Goal: Task Accomplishment & Management: Manage account settings

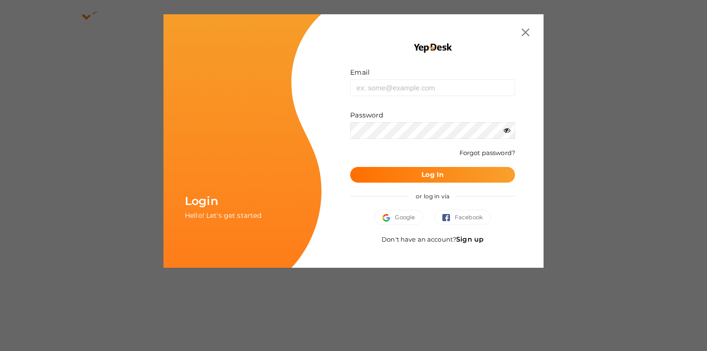
click at [327, 279] on div "Login Hello! Let's get started Email Invalid email. Password Wrong Credentials …" at bounding box center [353, 175] width 707 height 351
click at [384, 218] on img "button" at bounding box center [388, 218] width 12 height 8
click at [409, 214] on button "Google" at bounding box center [398, 216] width 48 height 15
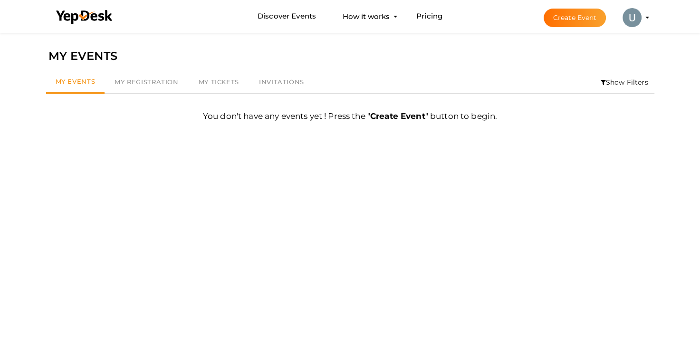
click at [646, 16] on li "Create Event Utsavraj Patdi utsavrajpatdi777@gmail.com Personal Profile My Even…" at bounding box center [587, 17] width 127 height 34
click at [630, 16] on img at bounding box center [631, 17] width 19 height 19
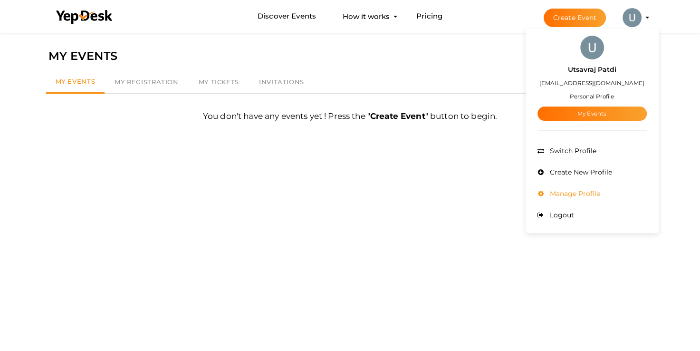
click at [584, 193] on span "Manage Profile" at bounding box center [573, 193] width 53 height 9
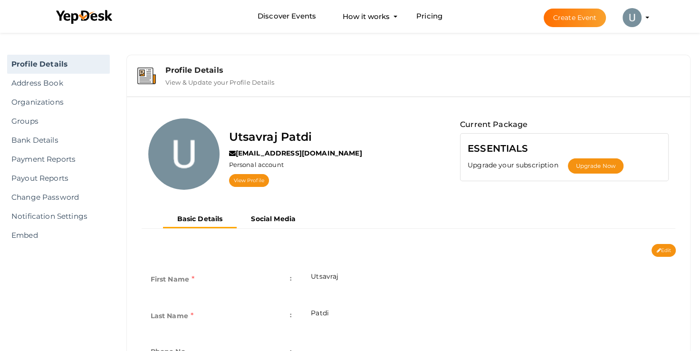
click at [353, 278] on td "Utsavraj" at bounding box center [488, 280] width 374 height 37
click at [667, 250] on button "Edit" at bounding box center [663, 250] width 24 height 13
type input "Utsavraj"
type input "Patdi"
type input "utsavrajpatdi"
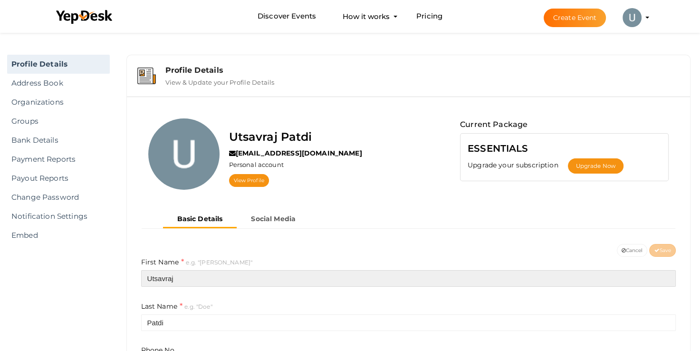
click at [252, 278] on input "Utsavraj" at bounding box center [408, 278] width 535 height 17
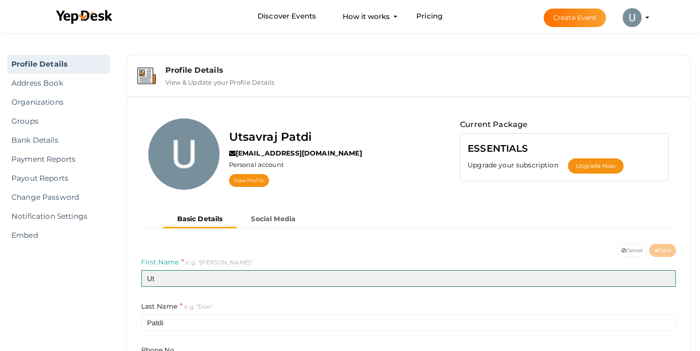
type input "U"
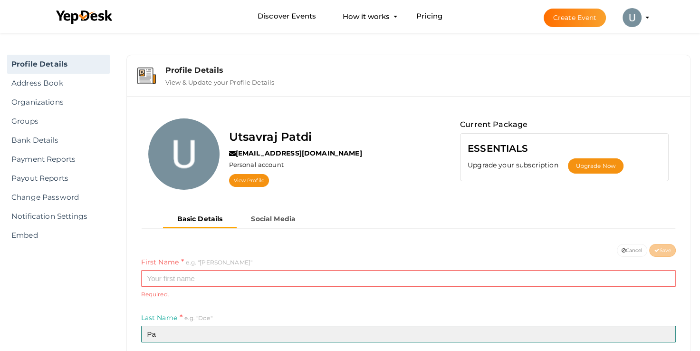
type input "P"
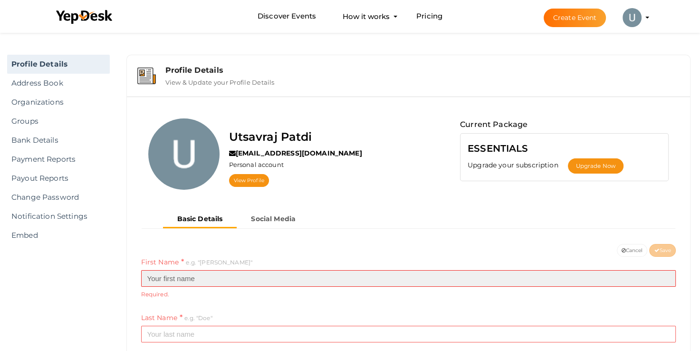
click at [221, 283] on input "text" at bounding box center [408, 278] width 535 height 17
type input "AYELITE"
type input "TECHNOLOGIES"
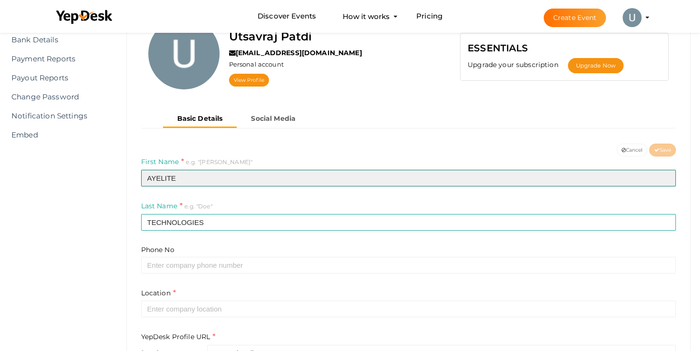
scroll to position [112, 0]
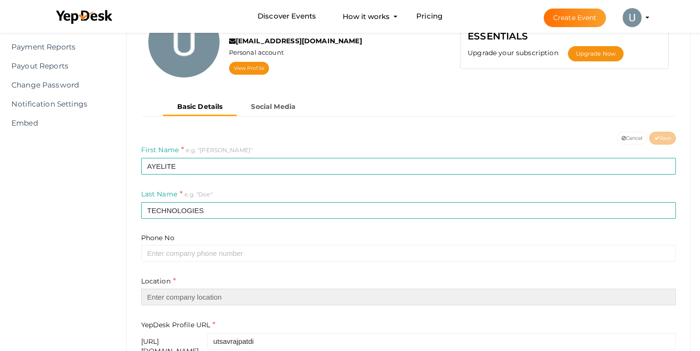
click at [198, 293] on input "text" at bounding box center [408, 296] width 535 height 17
paste input "406, Imperial Ark, Waghawadi Rd., opposite Samaldas Gate, Hill Drive, Bhavnagar…"
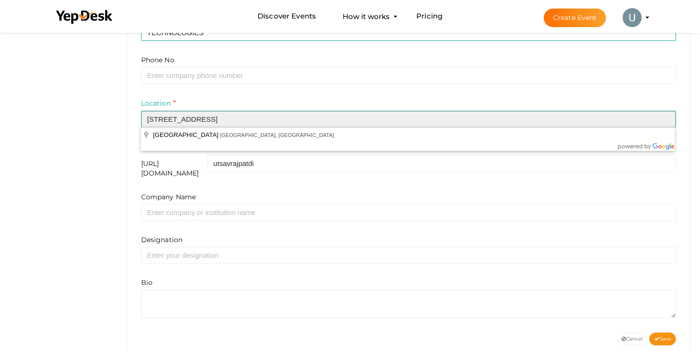
scroll to position [291, 0]
type input "406, Imperial Ark, Waghawadi Rd., opposite Samaldas Gate, Hill Drive, Bhavnagar…"
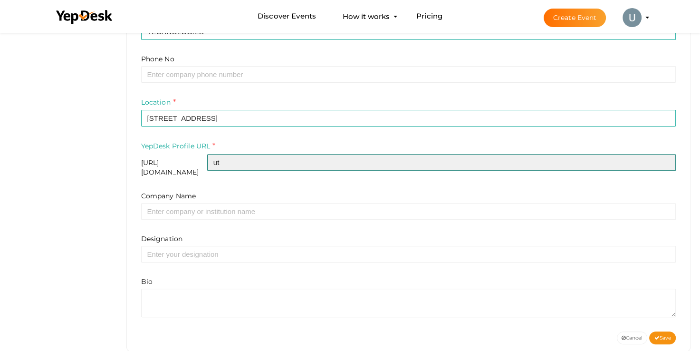
type input "u"
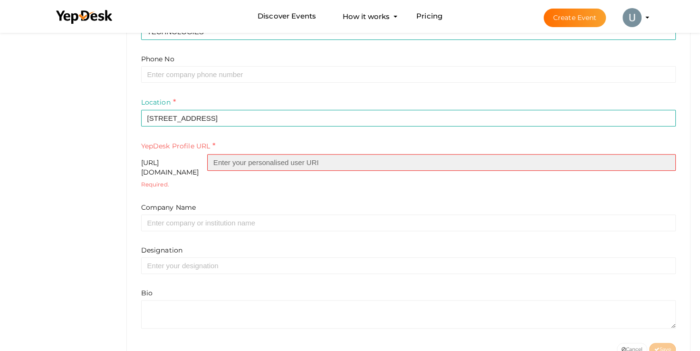
click at [314, 161] on input "text" at bounding box center [441, 162] width 468 height 17
click at [280, 161] on input "text" at bounding box center [441, 162] width 468 height 17
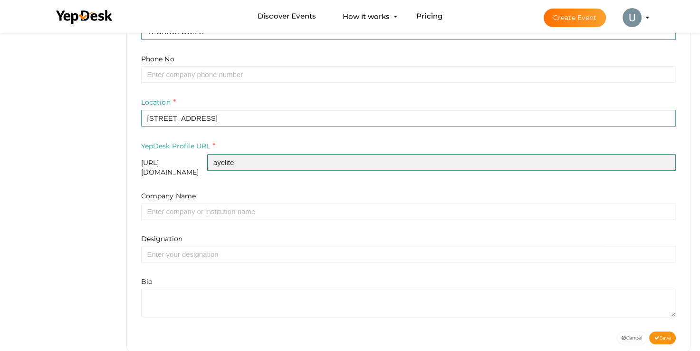
type input "ayelite"
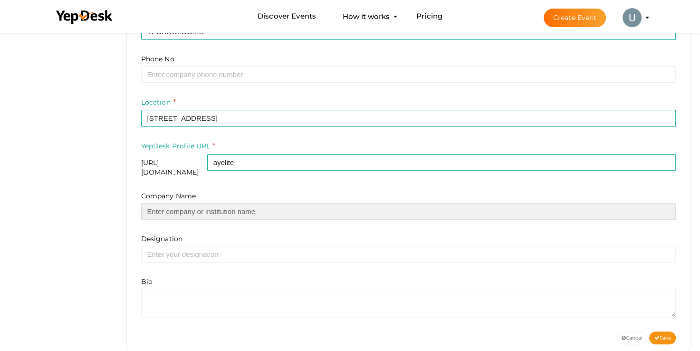
click at [197, 206] on input "text" at bounding box center [408, 211] width 535 height 17
type input "e"
type input "a"
paste input "AYELITE TECHNOLOGIES"
type input "AYELITE TECHNOLOGIES"
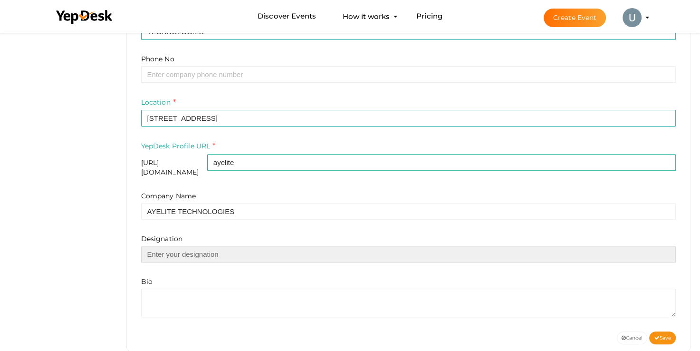
click at [191, 248] on input "text" at bounding box center [408, 254] width 535 height 17
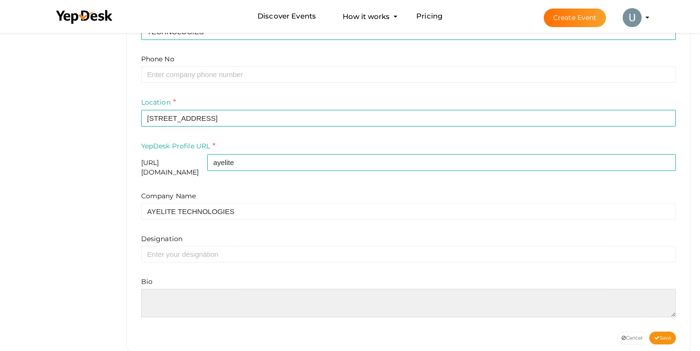
click at [181, 295] on textarea at bounding box center [408, 302] width 535 height 29
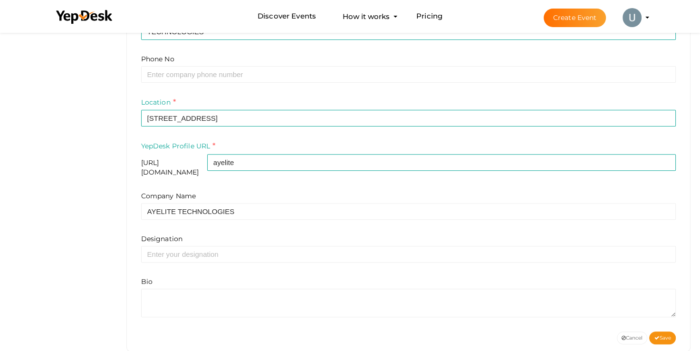
click at [573, 234] on div "Designation" at bounding box center [408, 248] width 535 height 29
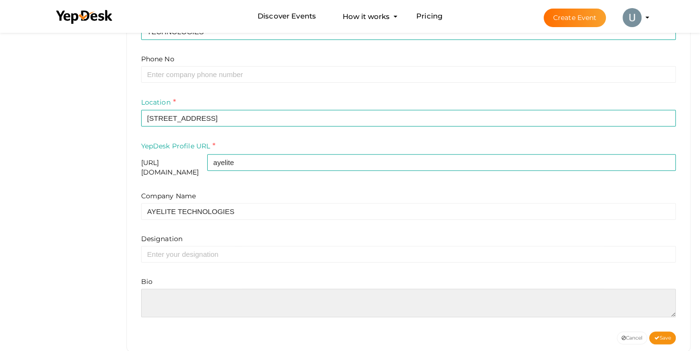
click at [446, 294] on textarea at bounding box center [408, 302] width 535 height 29
paste textarea "Ayelite Technologies is a dynamic IT solutions provider committed to helping bu…"
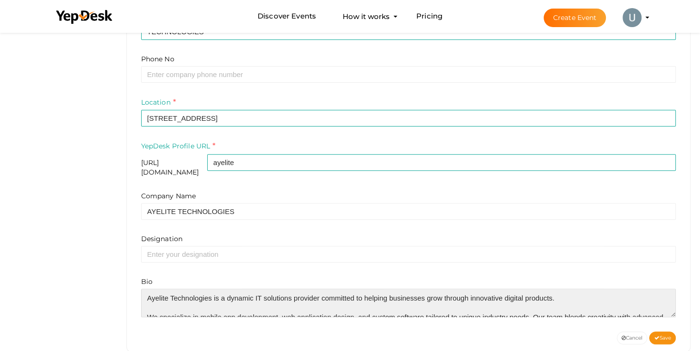
scroll to position [33, 0]
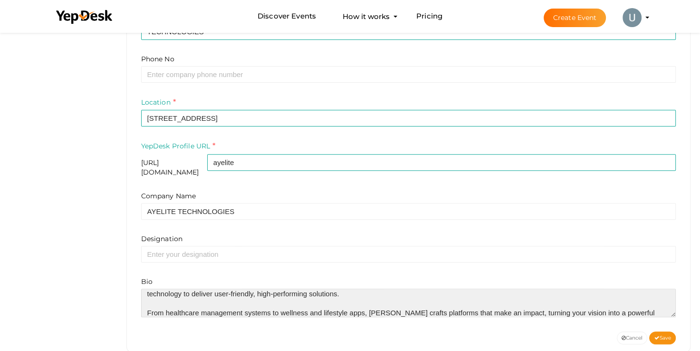
type textarea "Ayelite Technologies is a dynamic IT solutions provider committed to helping bu…"
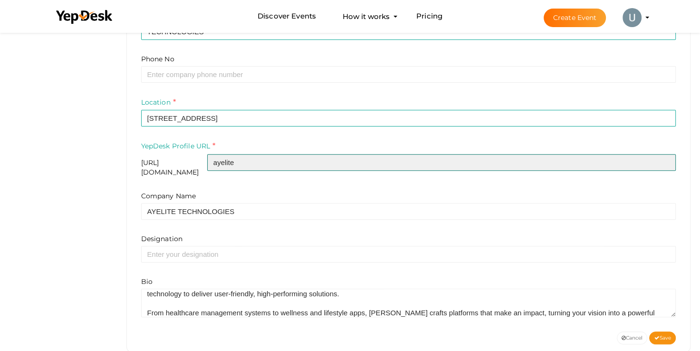
click at [297, 161] on input "ayelite" at bounding box center [441, 162] width 468 height 17
type input "a"
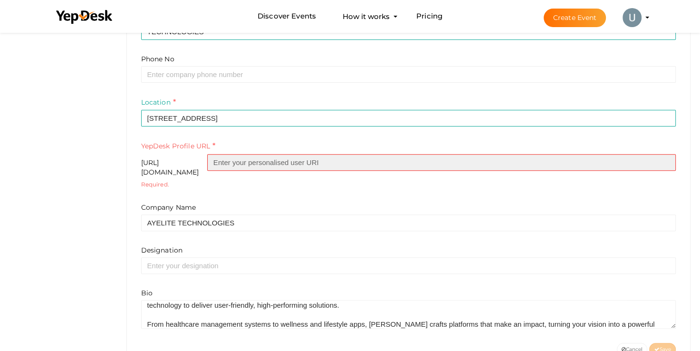
paste input "ayelite-technologies"
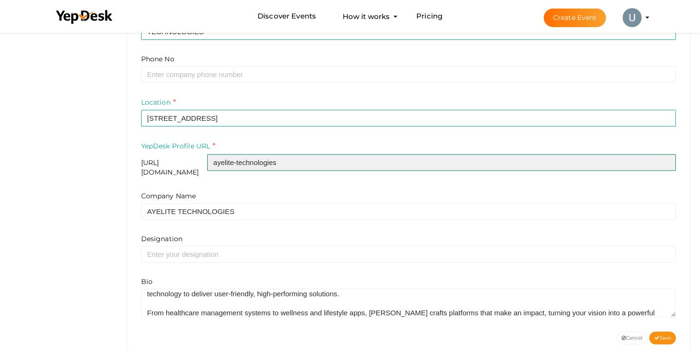
scroll to position [303, 0]
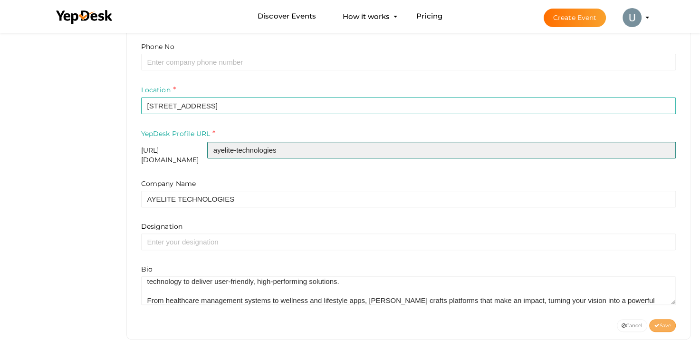
type input "ayelite-technologies"
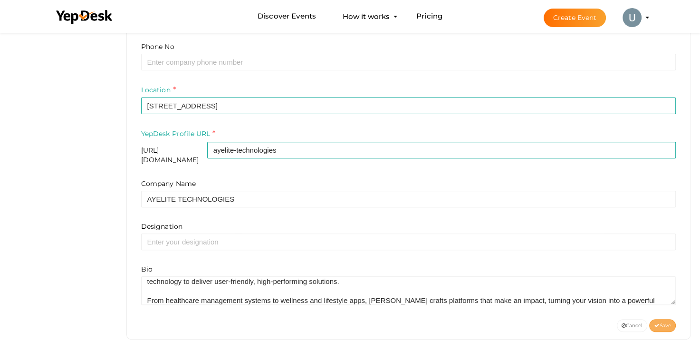
click at [665, 322] on span "Save" at bounding box center [662, 325] width 17 height 6
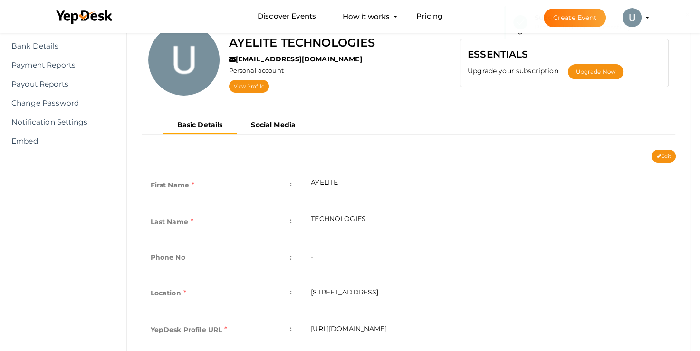
scroll to position [0, 0]
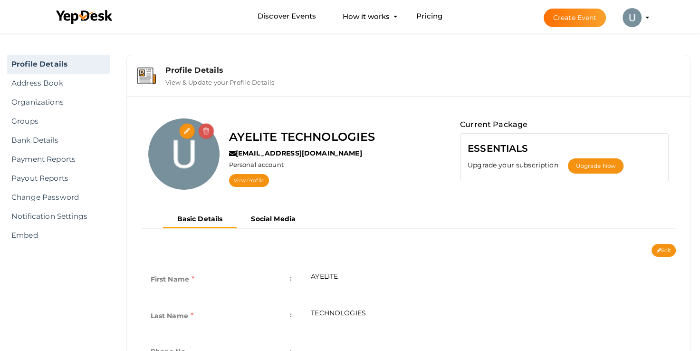
click at [205, 143] on img at bounding box center [183, 153] width 71 height 71
click at [186, 128] on input "file" at bounding box center [187, 131] width 17 height 17
type input "C:\fakepath\Screenshot 2025-09-30 103105.png"
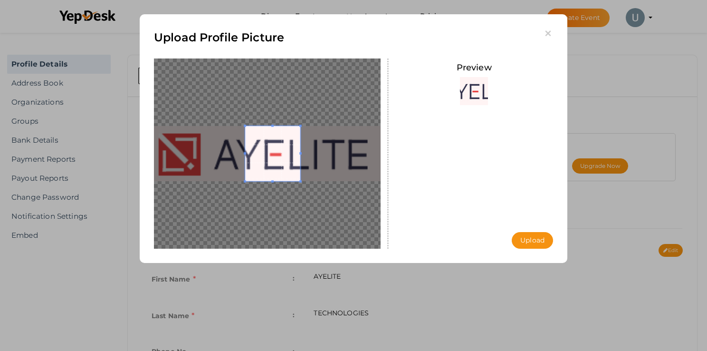
drag, startPoint x: 244, startPoint y: 124, endPoint x: 222, endPoint y: 121, distance: 22.2
click at [222, 121] on div at bounding box center [267, 153] width 227 height 190
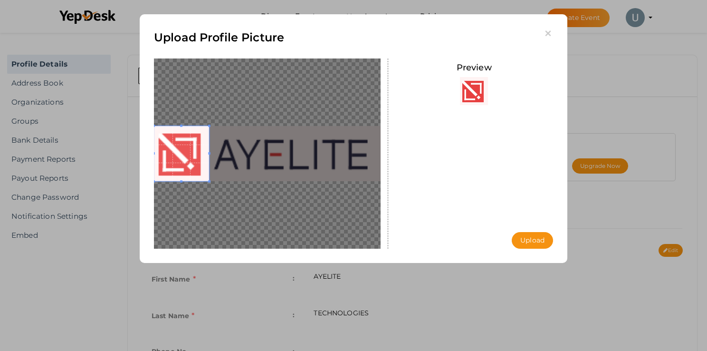
drag, startPoint x: 279, startPoint y: 151, endPoint x: 182, endPoint y: 143, distance: 97.6
click at [181, 143] on span at bounding box center [181, 153] width 55 height 55
click at [546, 242] on button "Upload" at bounding box center [532, 240] width 41 height 17
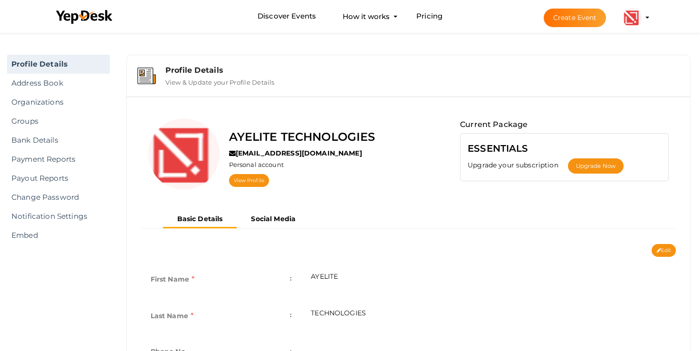
scroll to position [5, 0]
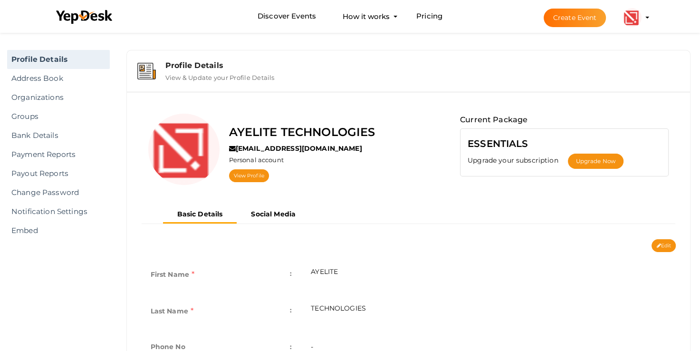
click at [366, 240] on div "Edit Cancel Save" at bounding box center [408, 245] width 549 height 13
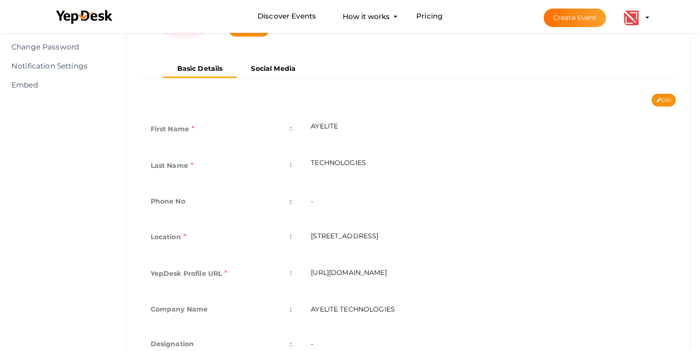
scroll to position [147, 0]
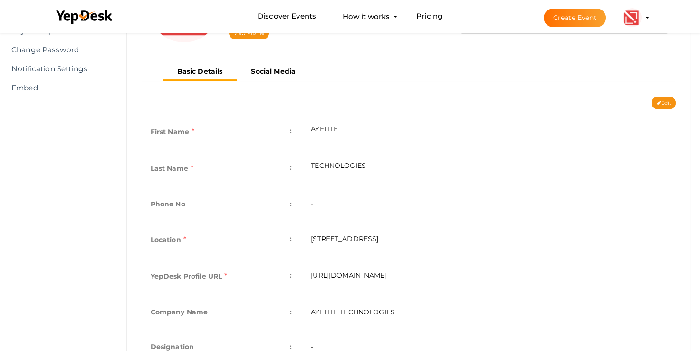
click at [432, 204] on td "-" at bounding box center [488, 205] width 374 height 35
